Goal: Check status

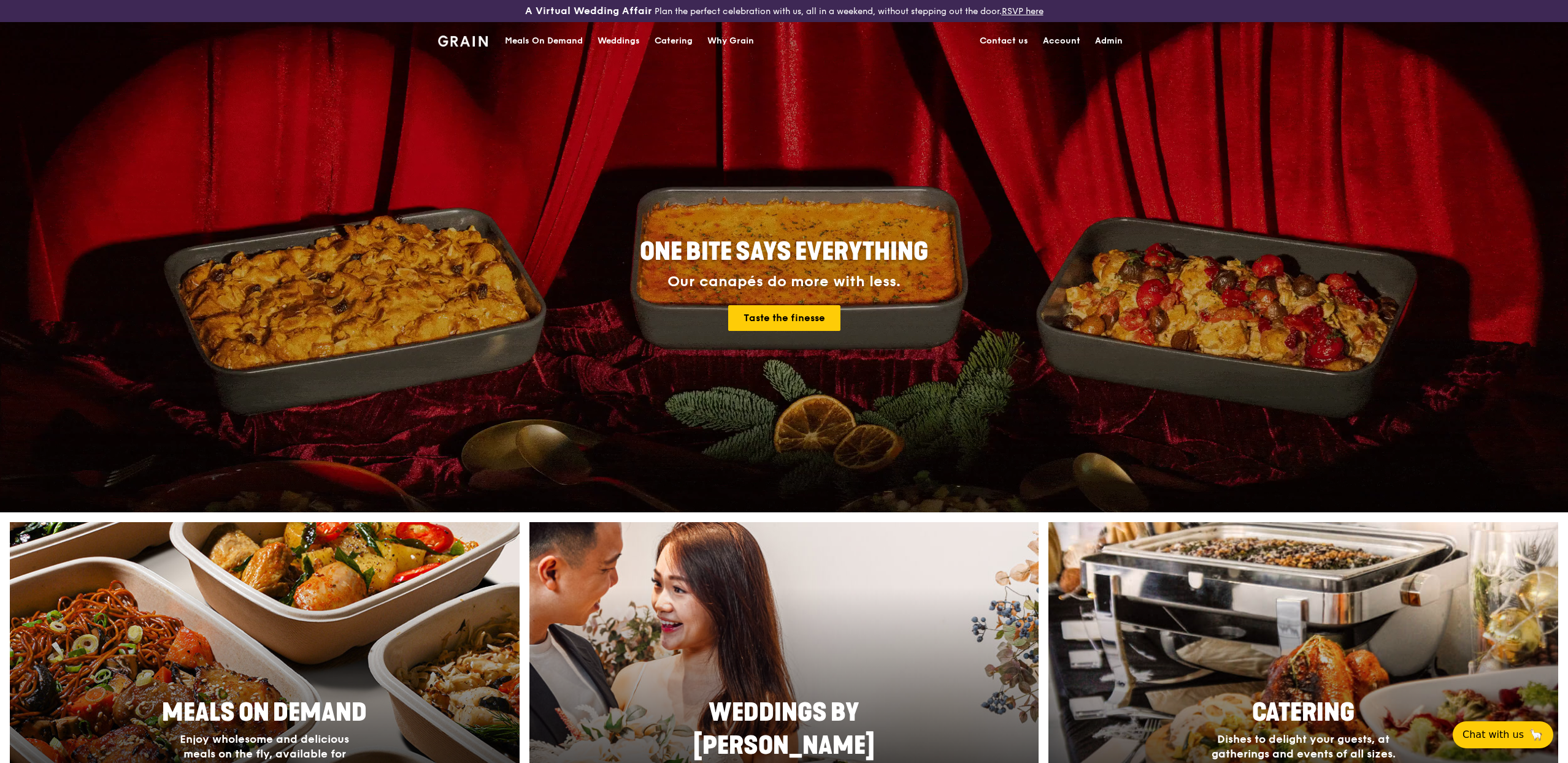
click at [562, 39] on div "Meals On Demand" at bounding box center [543, 41] width 78 height 37
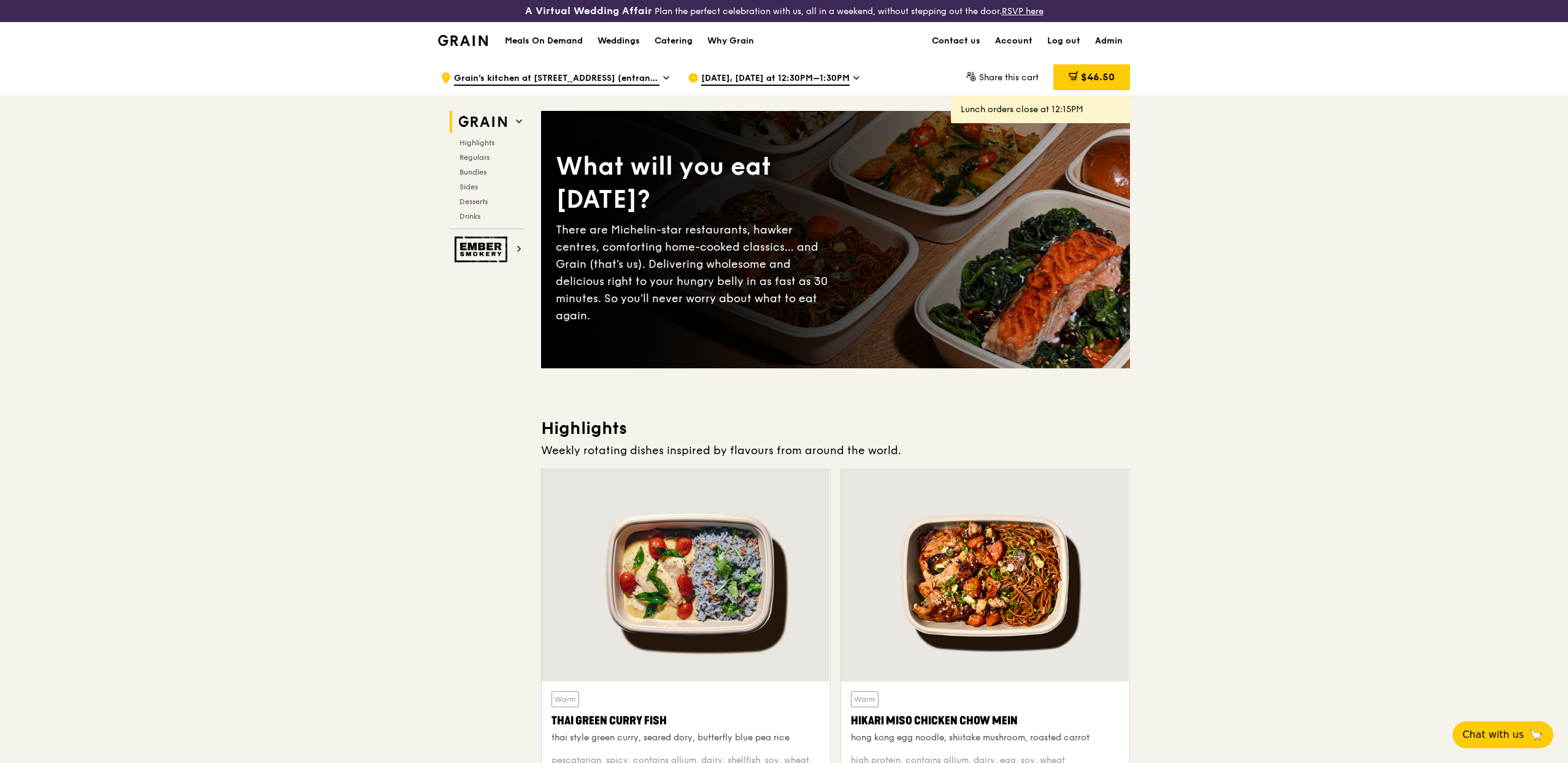
click at [727, 76] on span "[DATE], [DATE] at 12:30PM–1:30PM" at bounding box center [775, 78] width 149 height 13
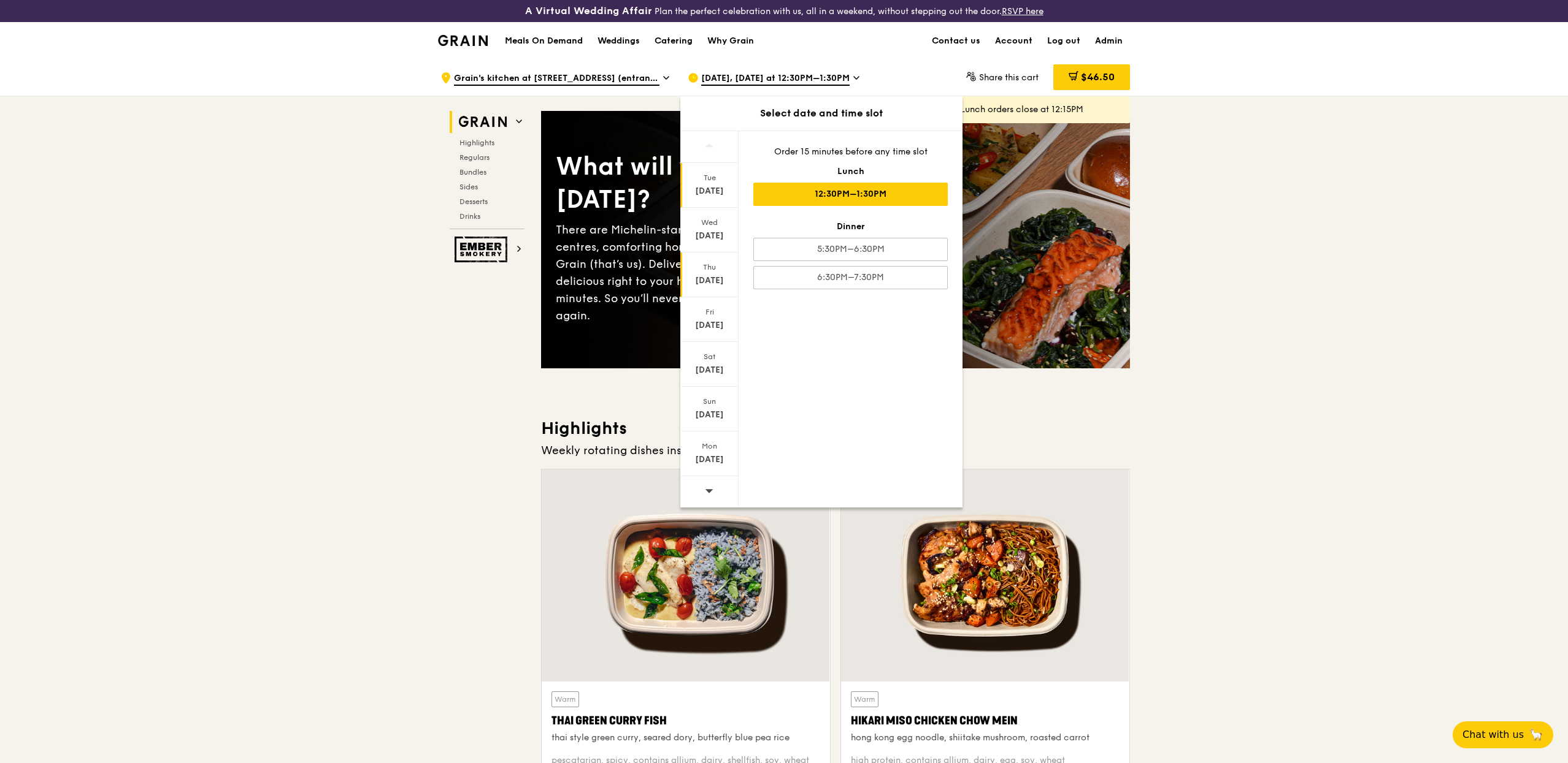
click at [713, 262] on div "Thu" at bounding box center [709, 267] width 54 height 10
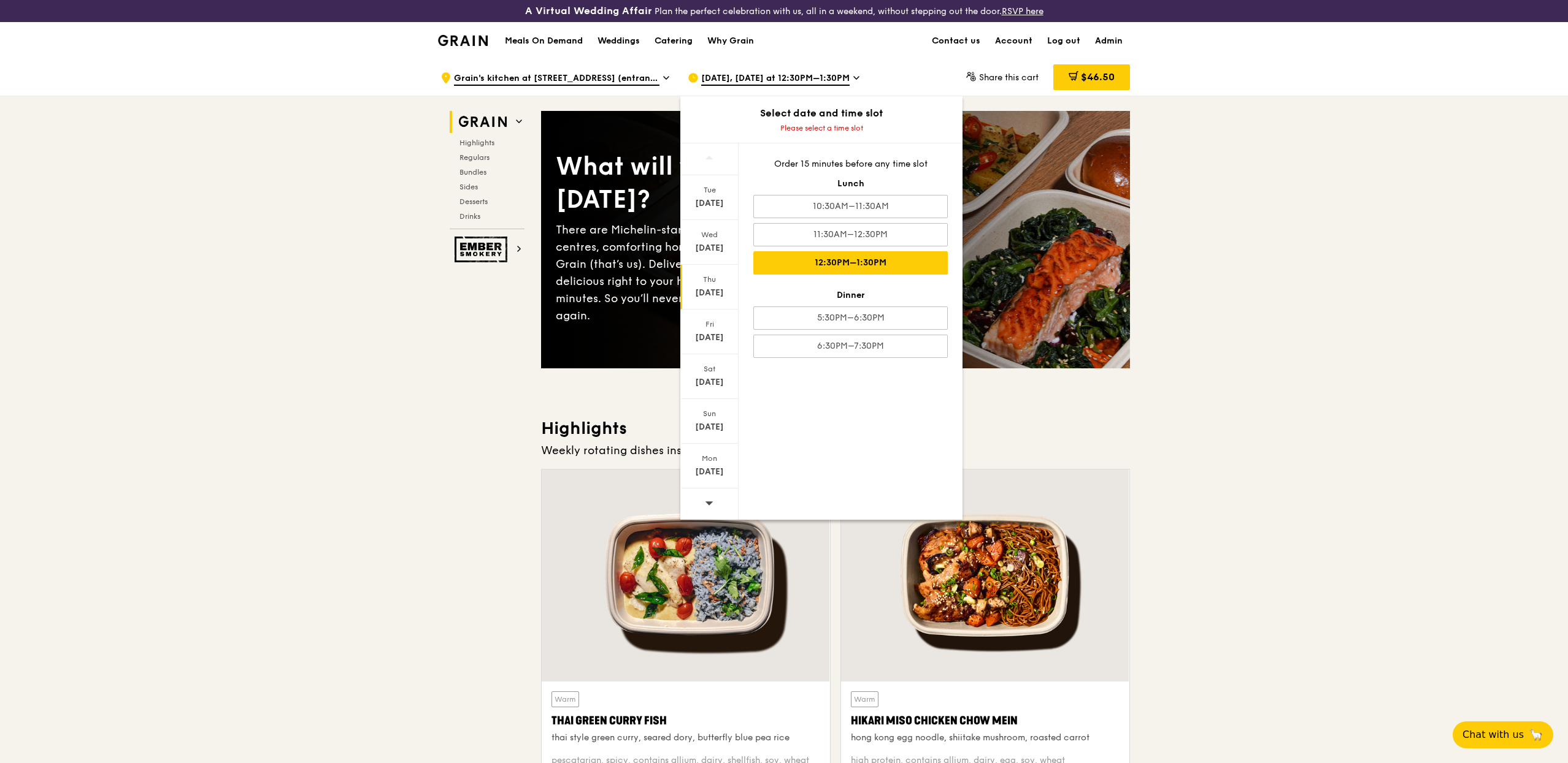
click at [799, 255] on div "12:30PM–1:30PM" at bounding box center [850, 263] width 194 height 23
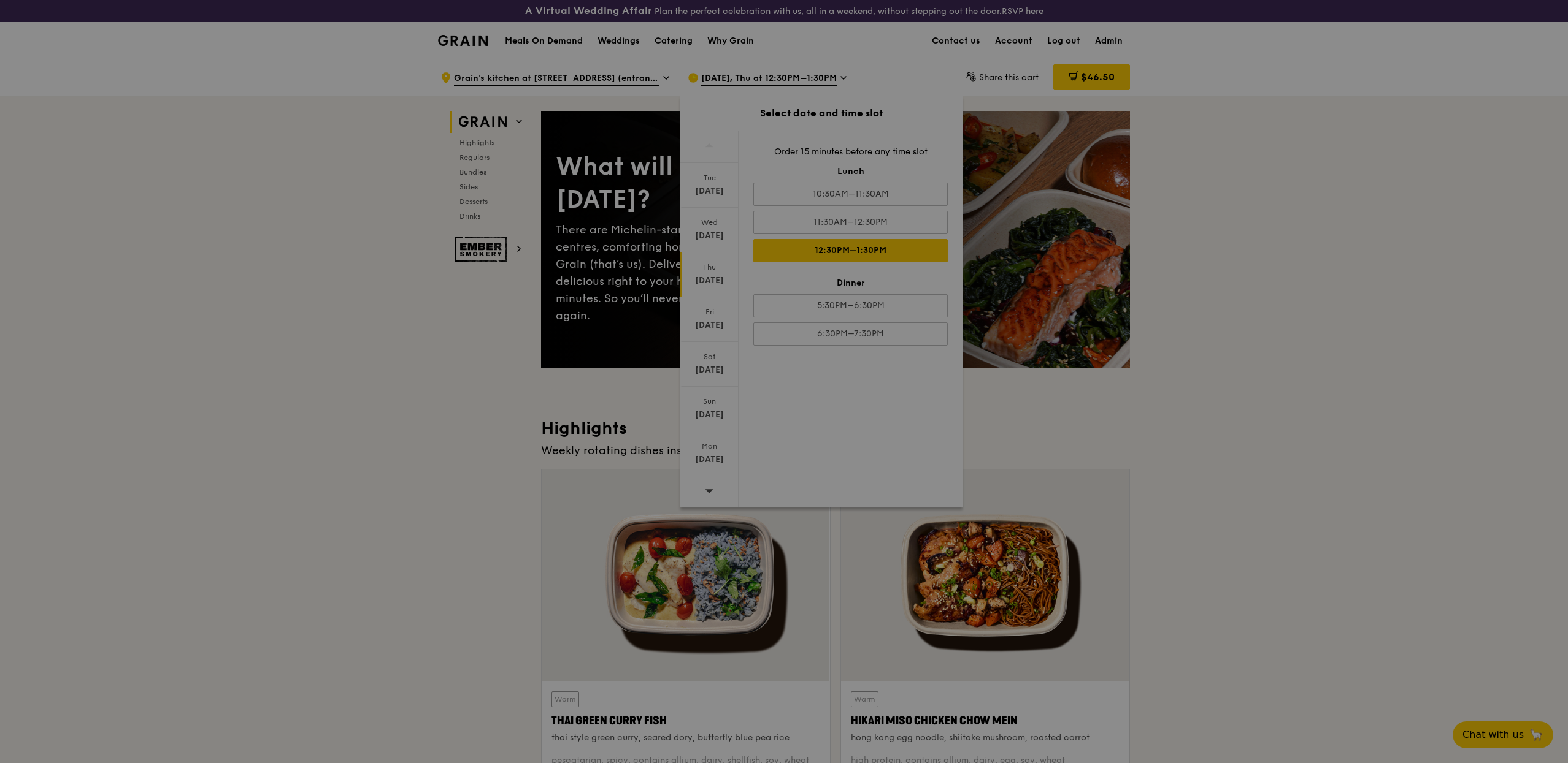
click at [779, 76] on div at bounding box center [784, 381] width 1568 height 763
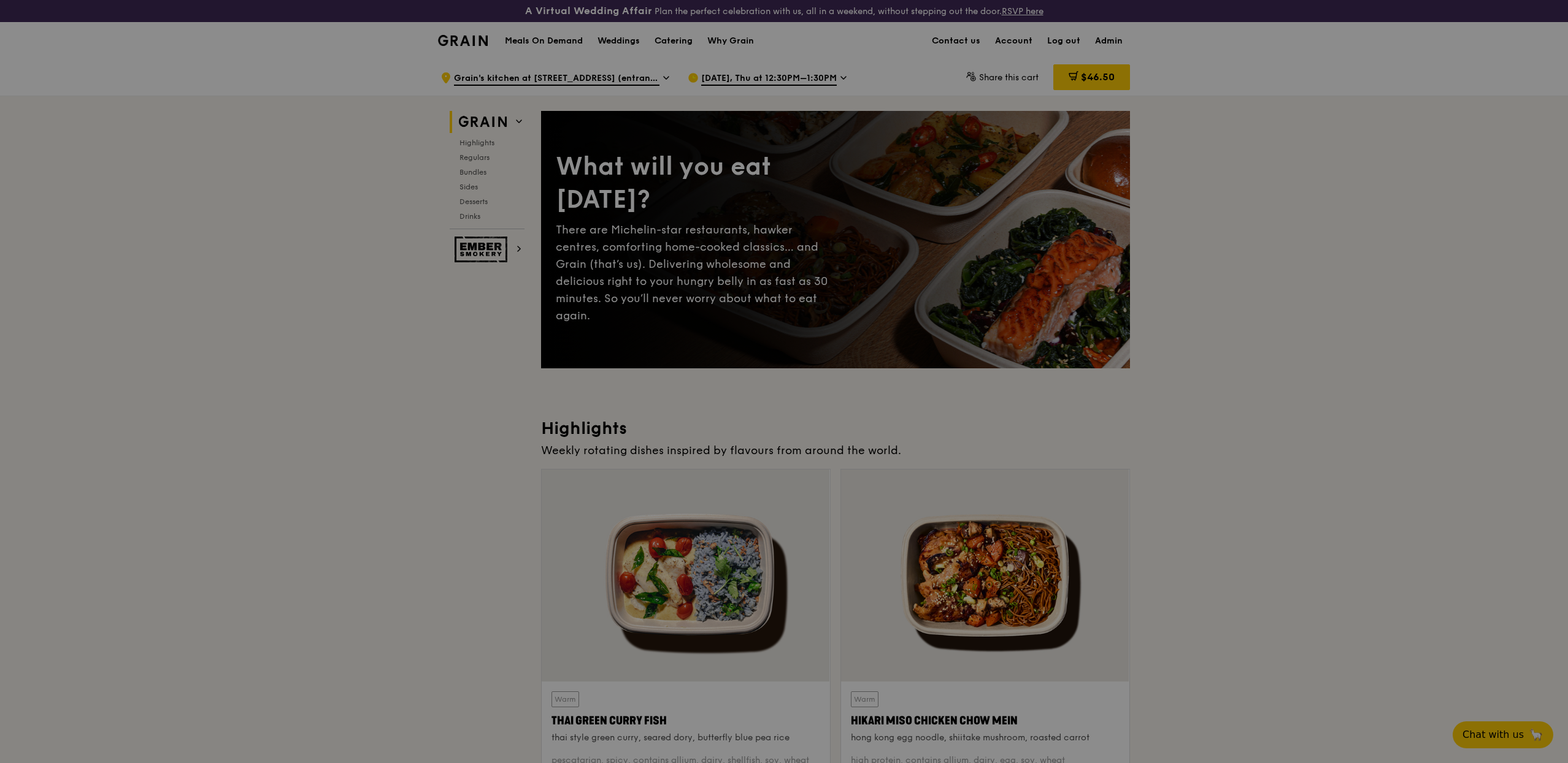
click at [779, 76] on div at bounding box center [784, 381] width 1568 height 763
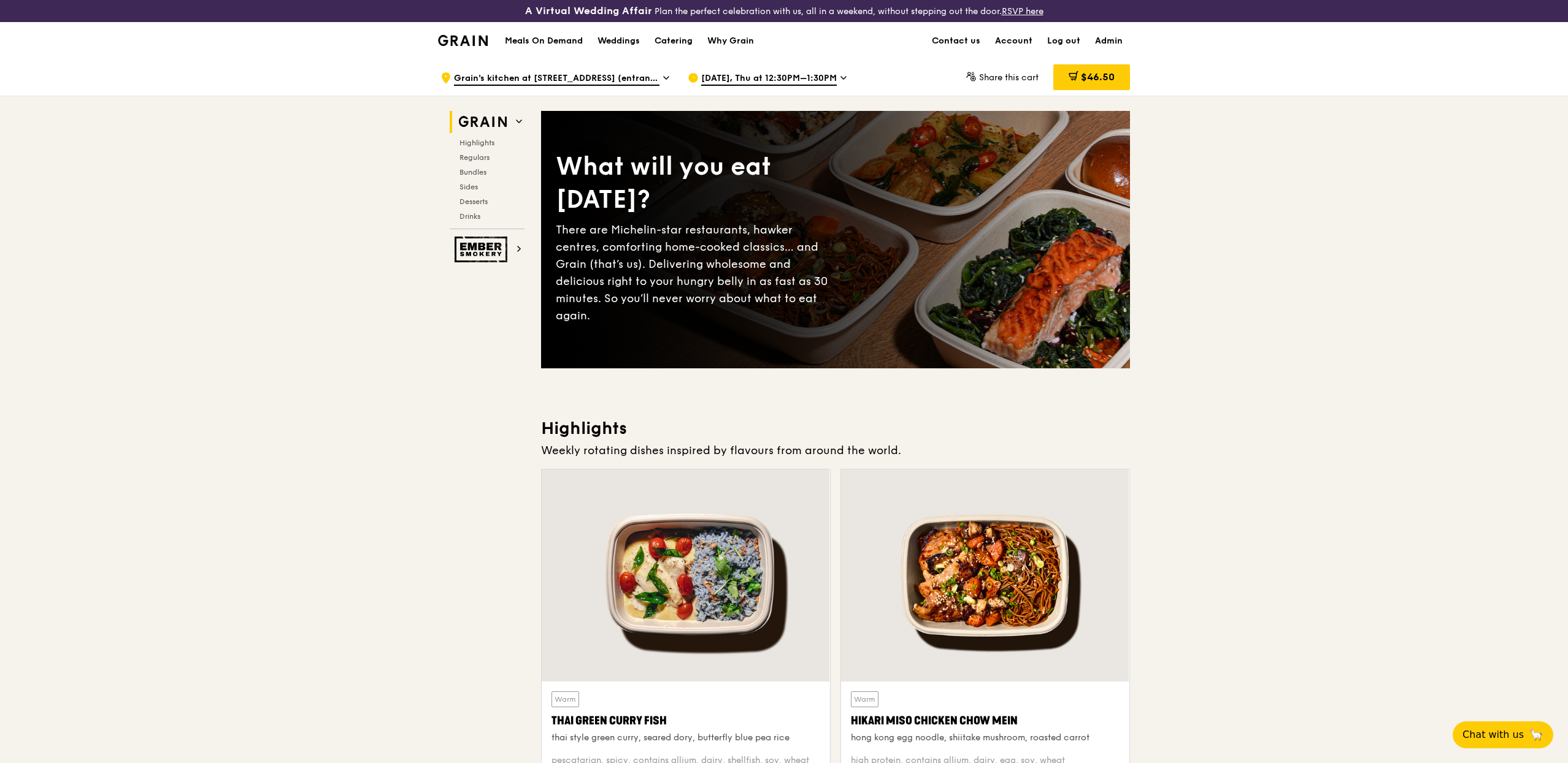
click at [772, 77] on span "[DATE], Thu at 12:30PM–1:30PM" at bounding box center [769, 78] width 135 height 13
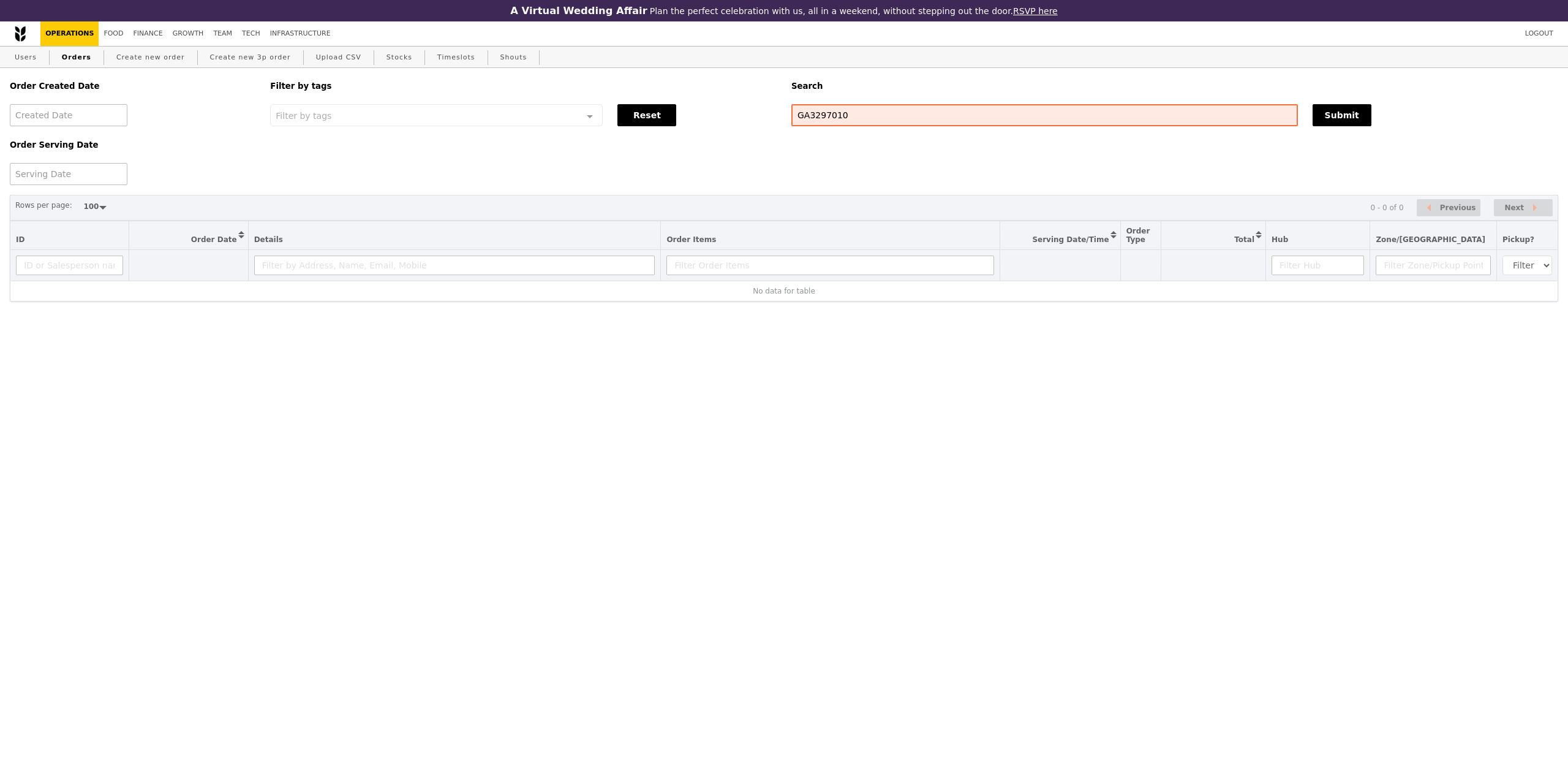
select select "100"
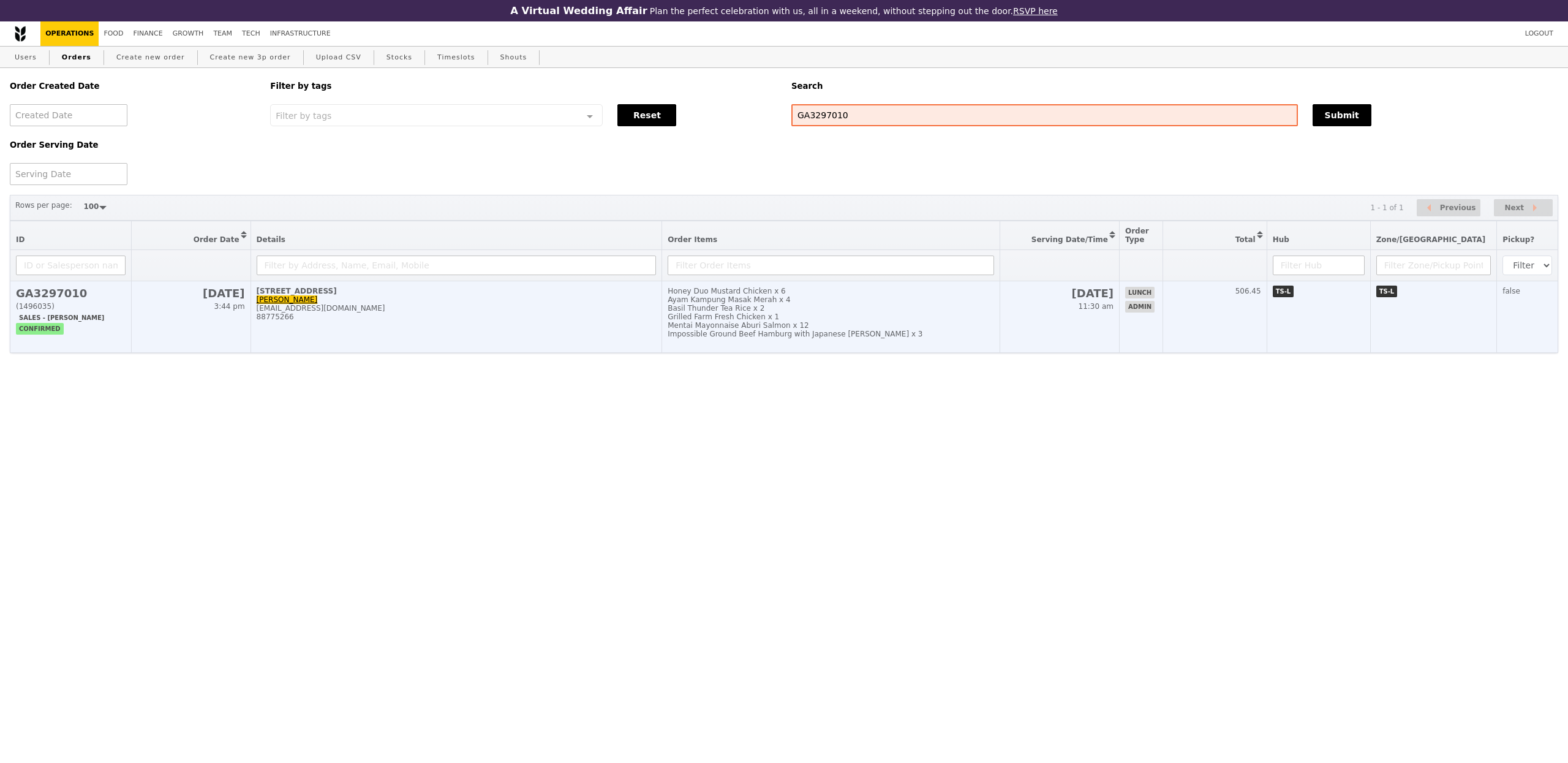
click at [723, 295] on div "Honey Duo Mustard Chicken x 6" at bounding box center [831, 291] width 326 height 9
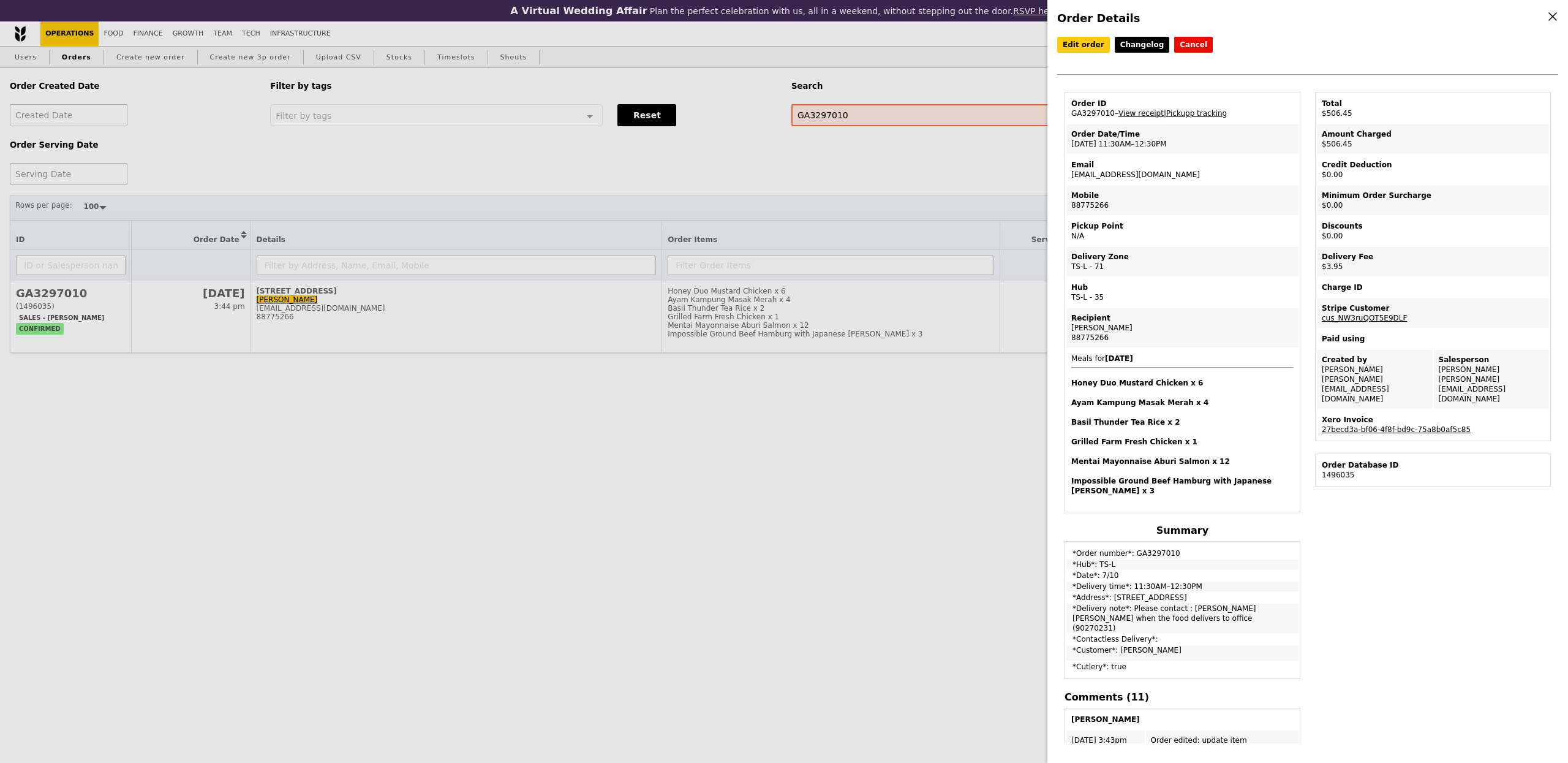
click at [1149, 116] on link "View receipt" at bounding box center [1142, 114] width 45 height 9
click at [1201, 118] on link "Pickupp tracking" at bounding box center [1197, 114] width 61 height 9
